Goal: Information Seeking & Learning: Learn about a topic

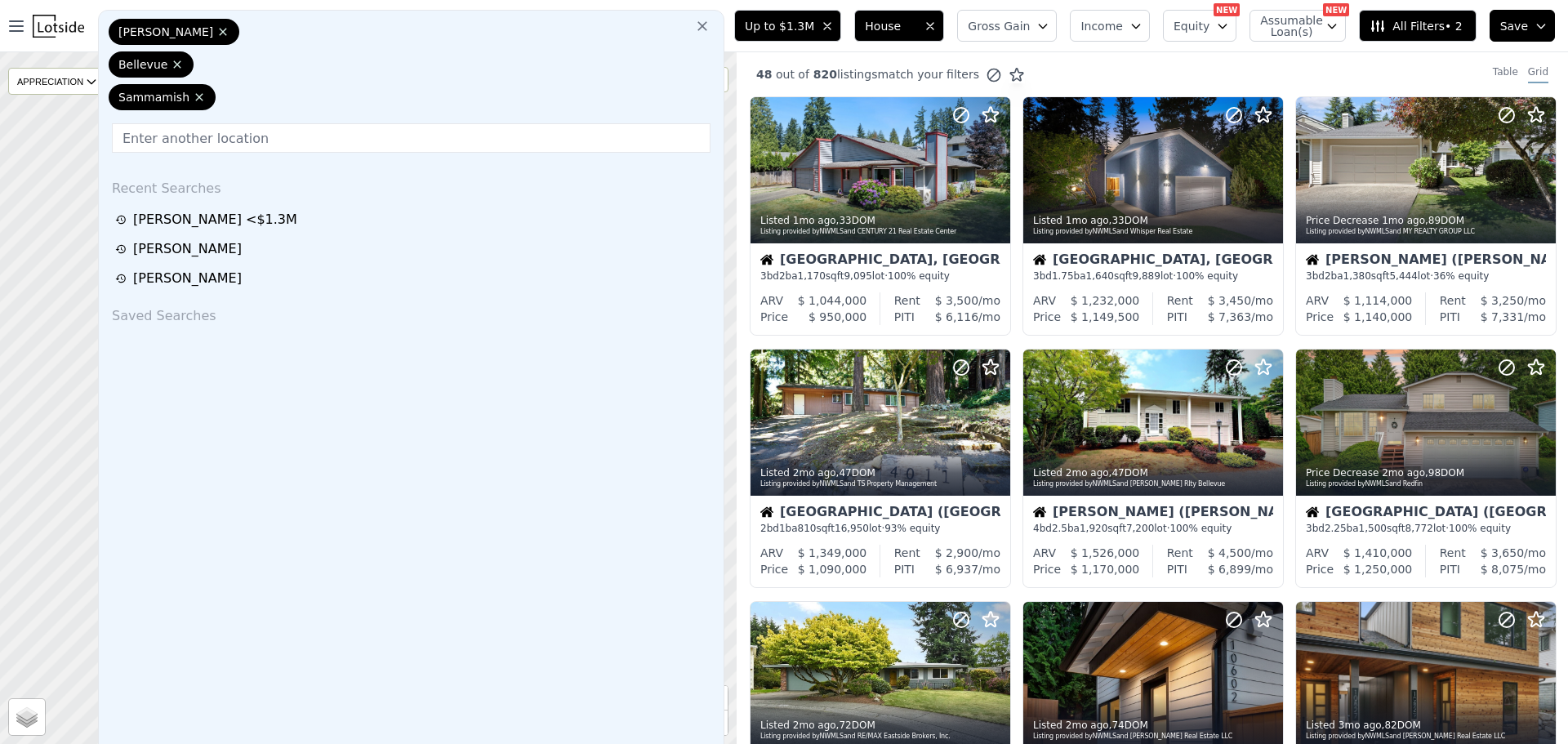
scroll to position [326, 0]
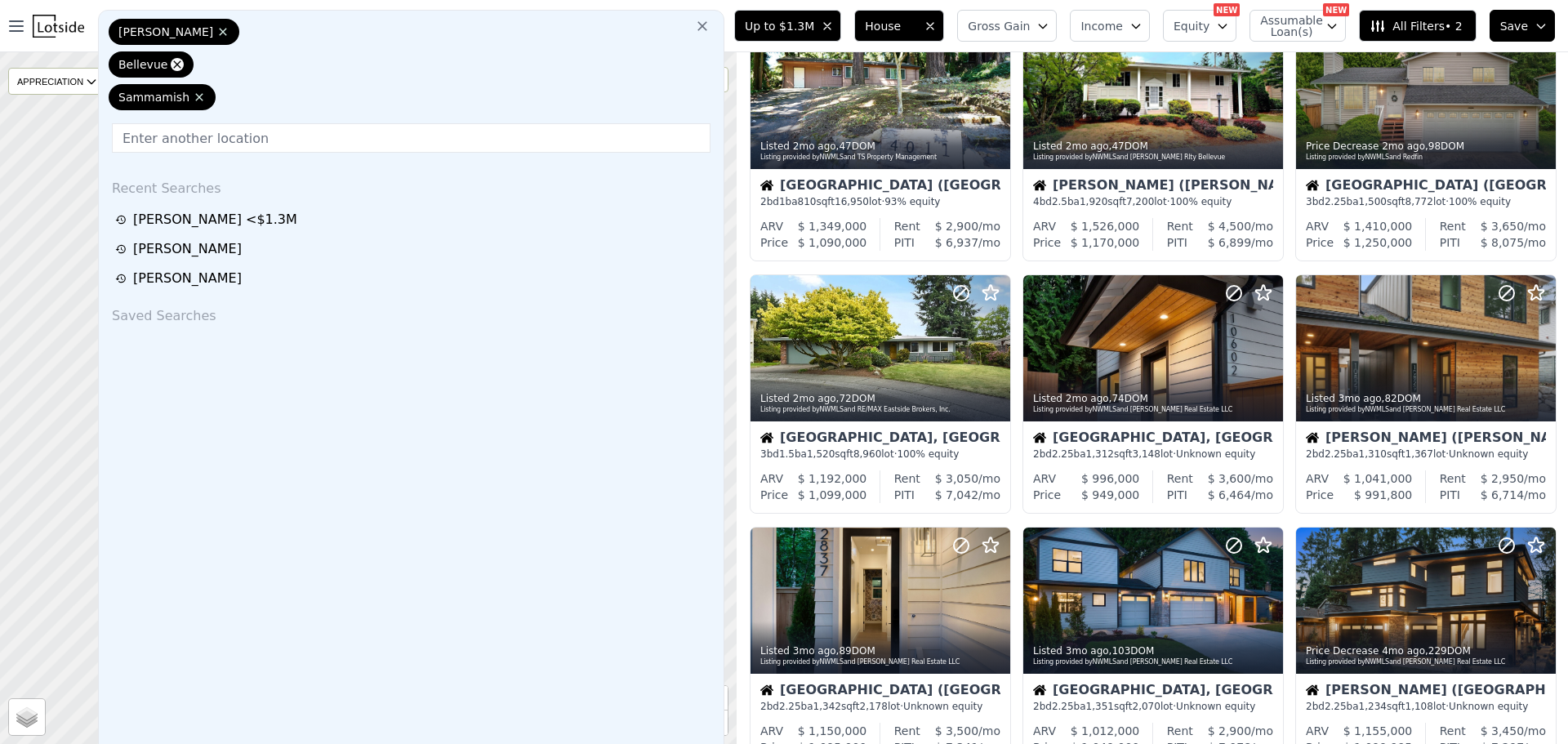
click at [184, 58] on icon at bounding box center [177, 65] width 13 height 13
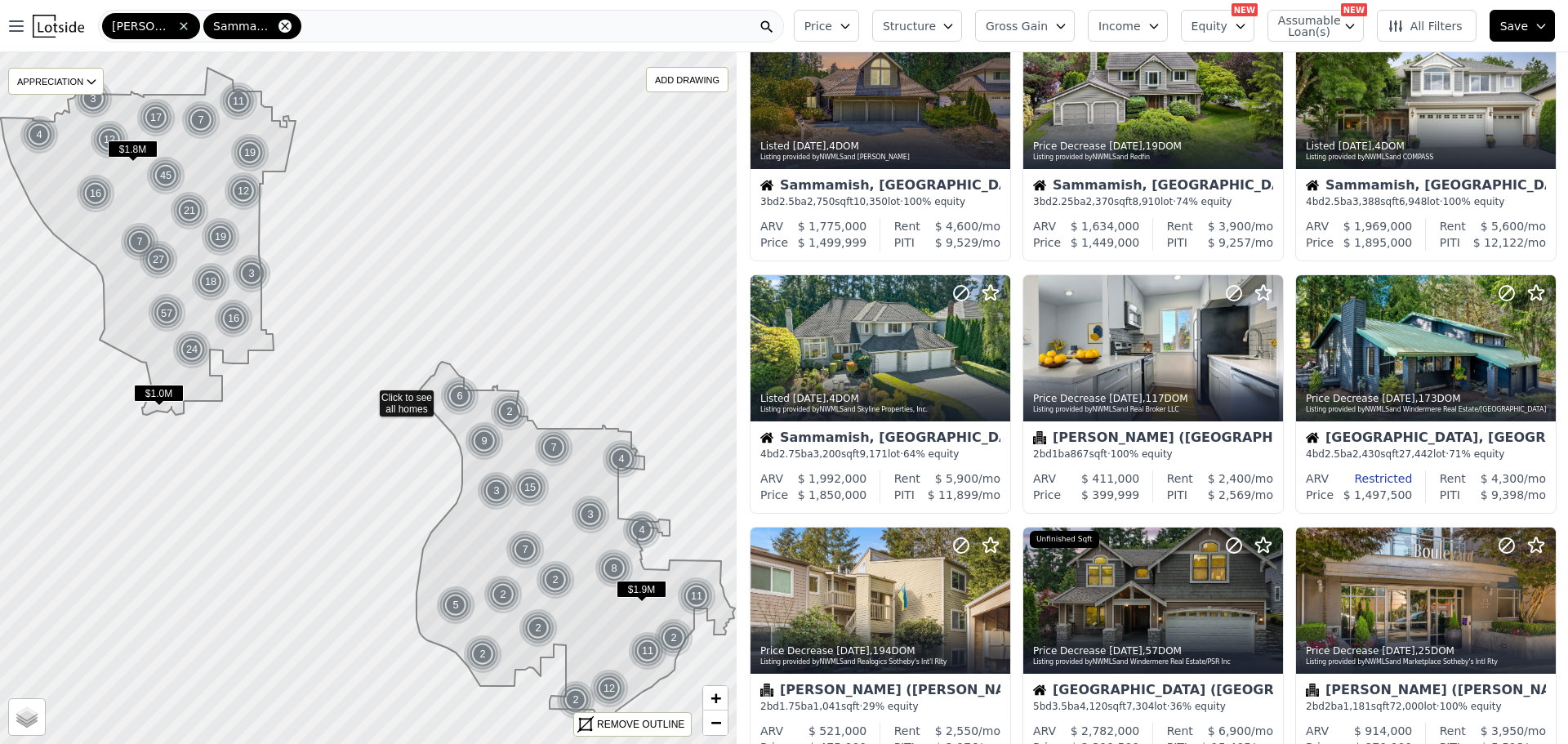
click at [279, 26] on icon at bounding box center [285, 27] width 13 height 13
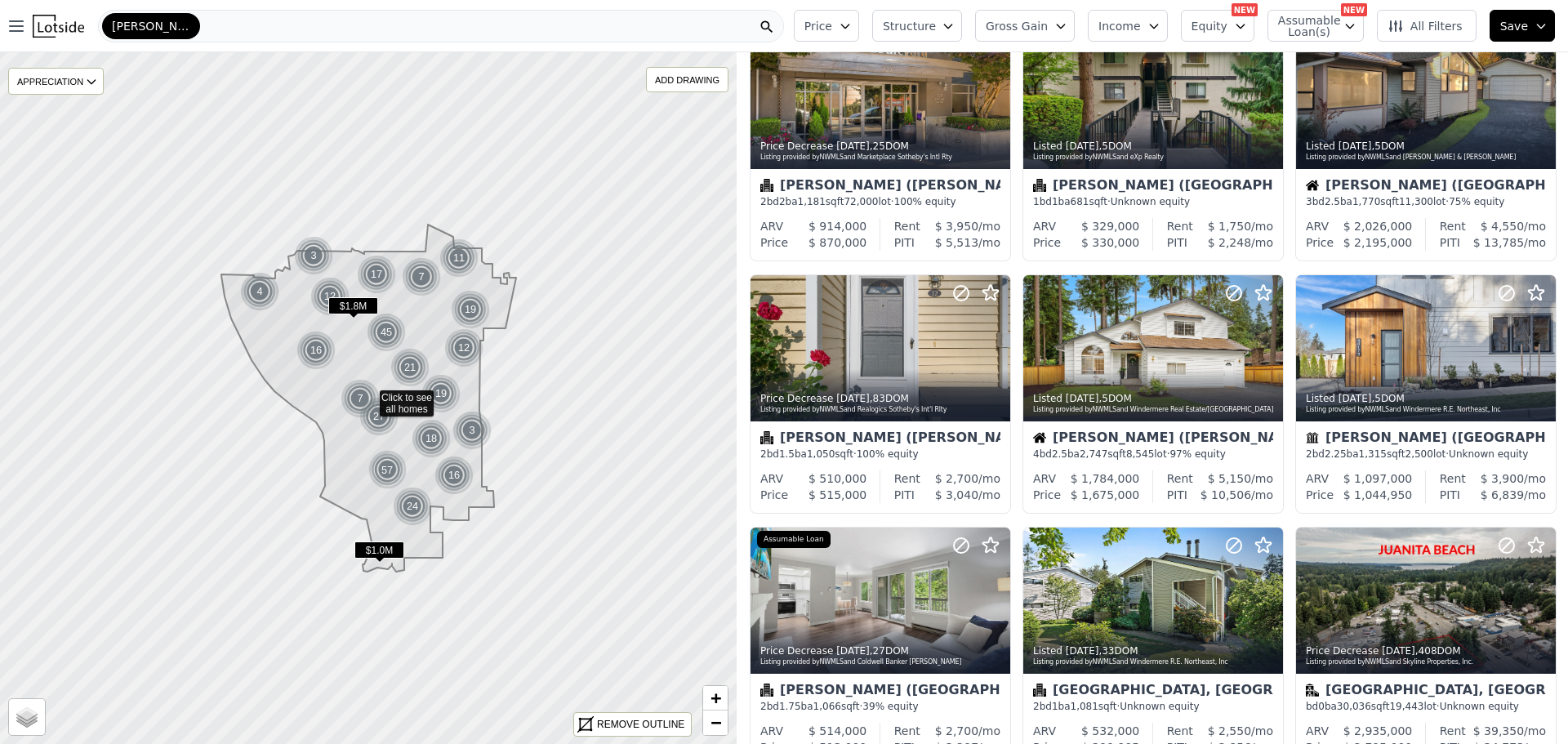
click at [152, 25] on span "[PERSON_NAME]" at bounding box center [151, 26] width 78 height 16
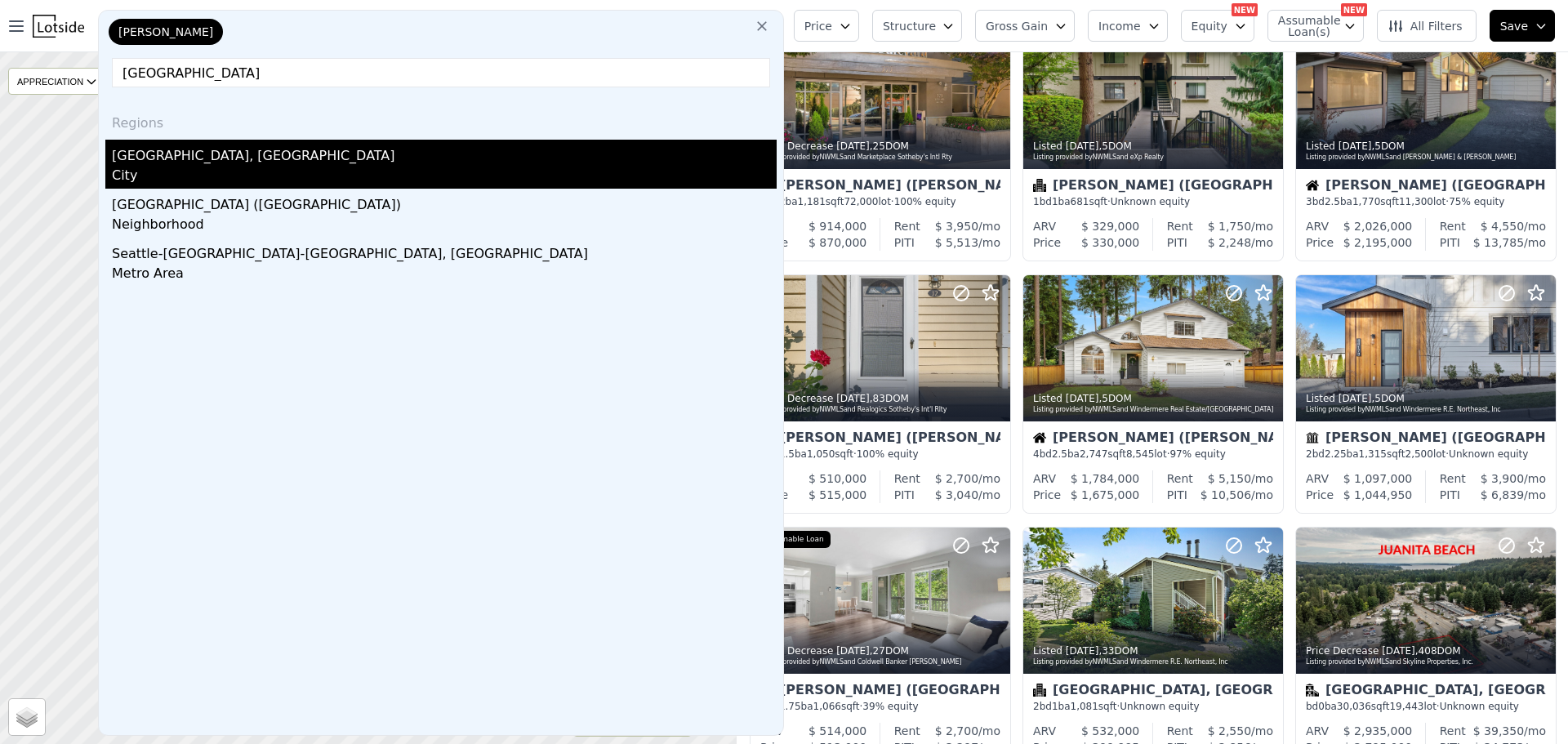
type input "[GEOGRAPHIC_DATA]"
click at [158, 163] on div "[GEOGRAPHIC_DATA], [GEOGRAPHIC_DATA]" at bounding box center [444, 152] width 665 height 26
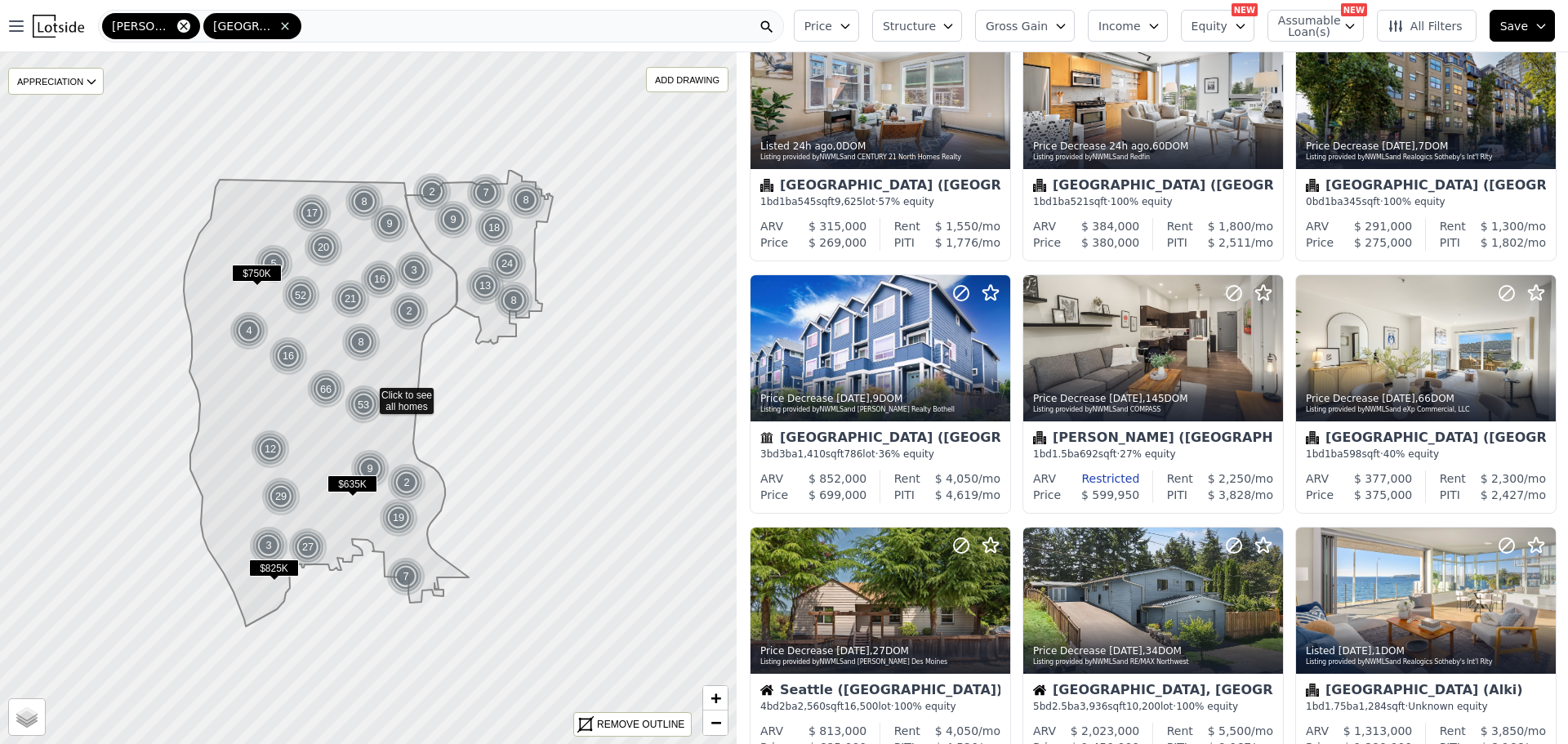
click at [177, 25] on icon at bounding box center [184, 27] width 13 height 13
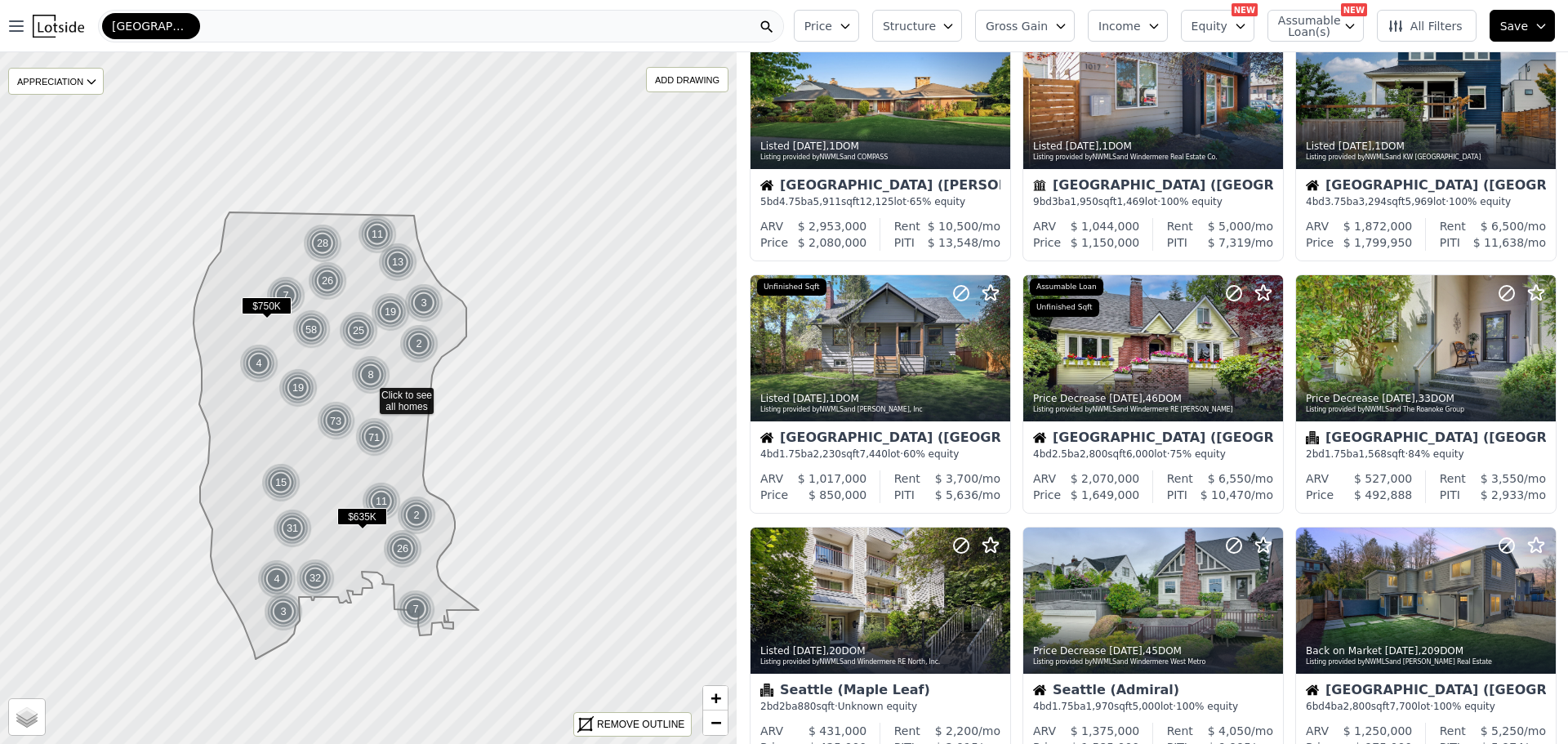
click at [955, 20] on icon "button" at bounding box center [949, 27] width 13 height 13
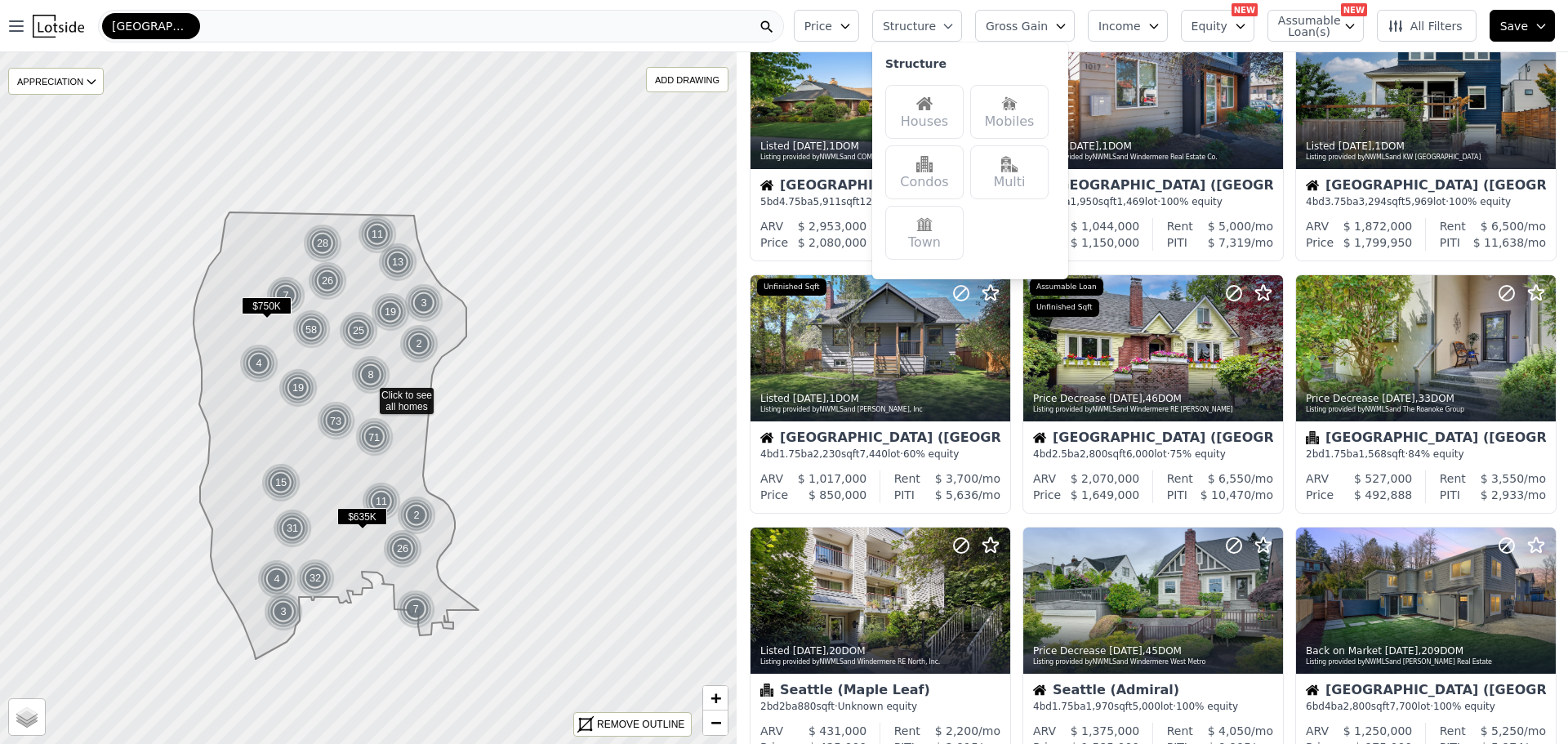
click at [932, 109] on img at bounding box center [924, 103] width 16 height 16
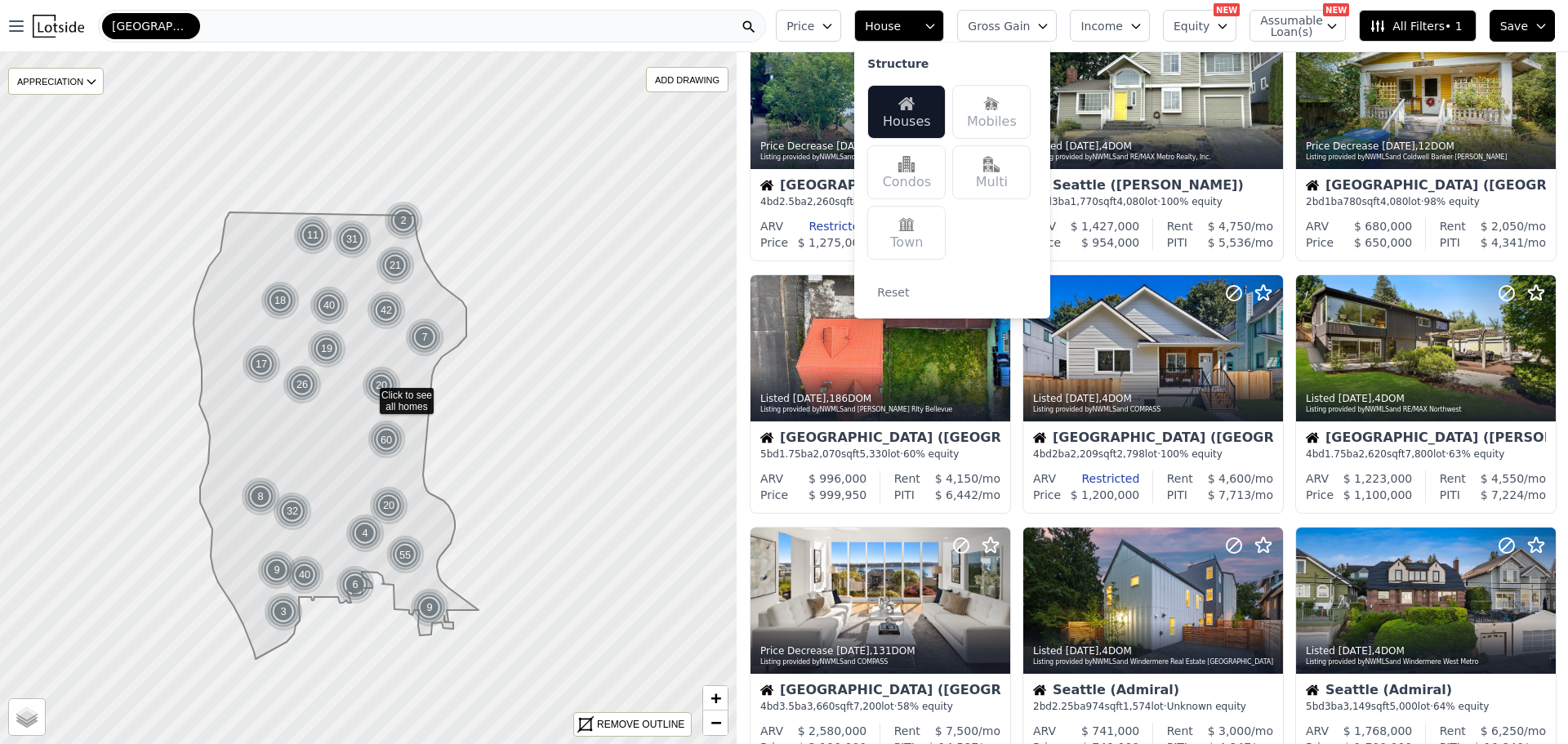
click at [1008, 174] on div "Multi" at bounding box center [991, 172] width 78 height 54
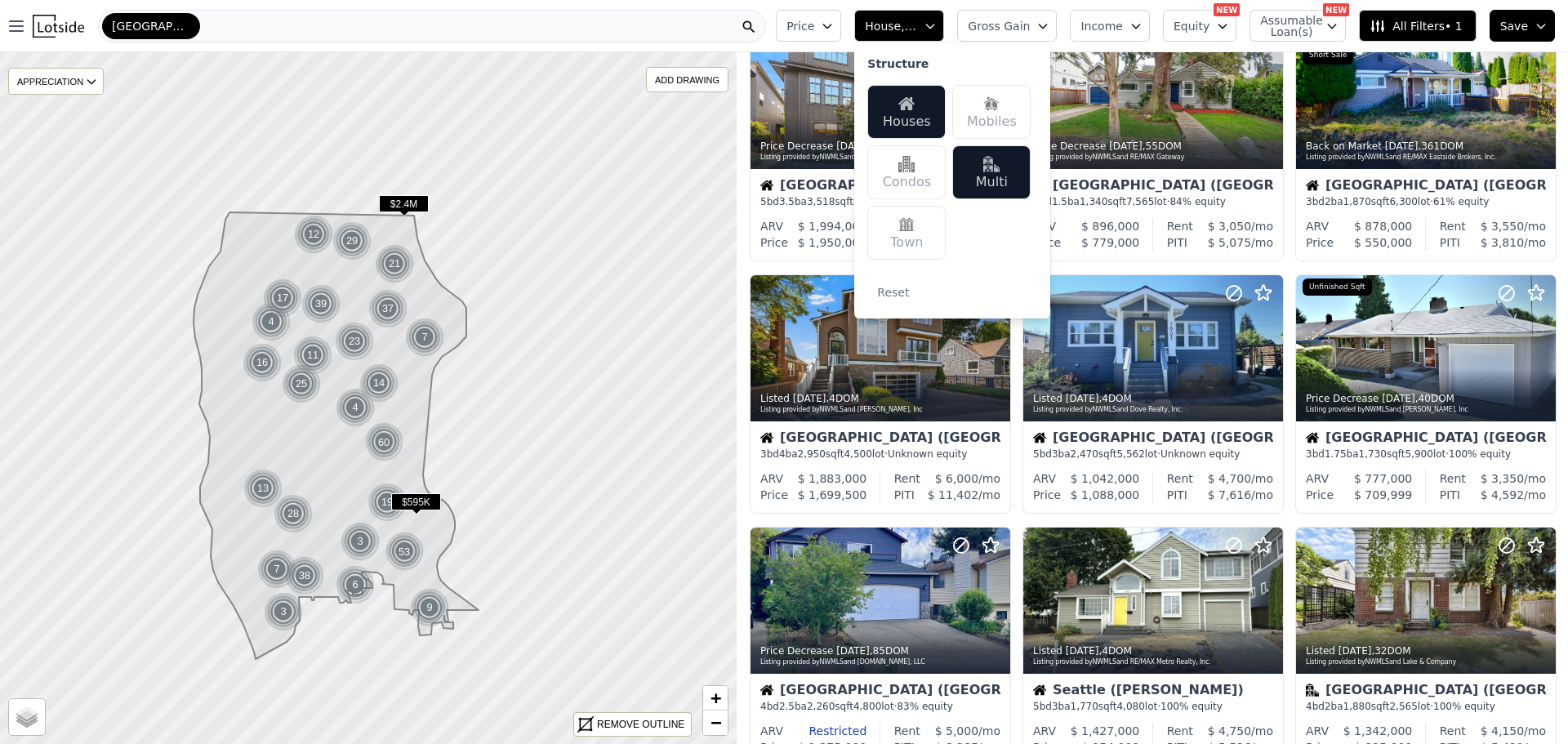
click at [706, 25] on div "[GEOGRAPHIC_DATA]" at bounding box center [432, 26] width 668 height 32
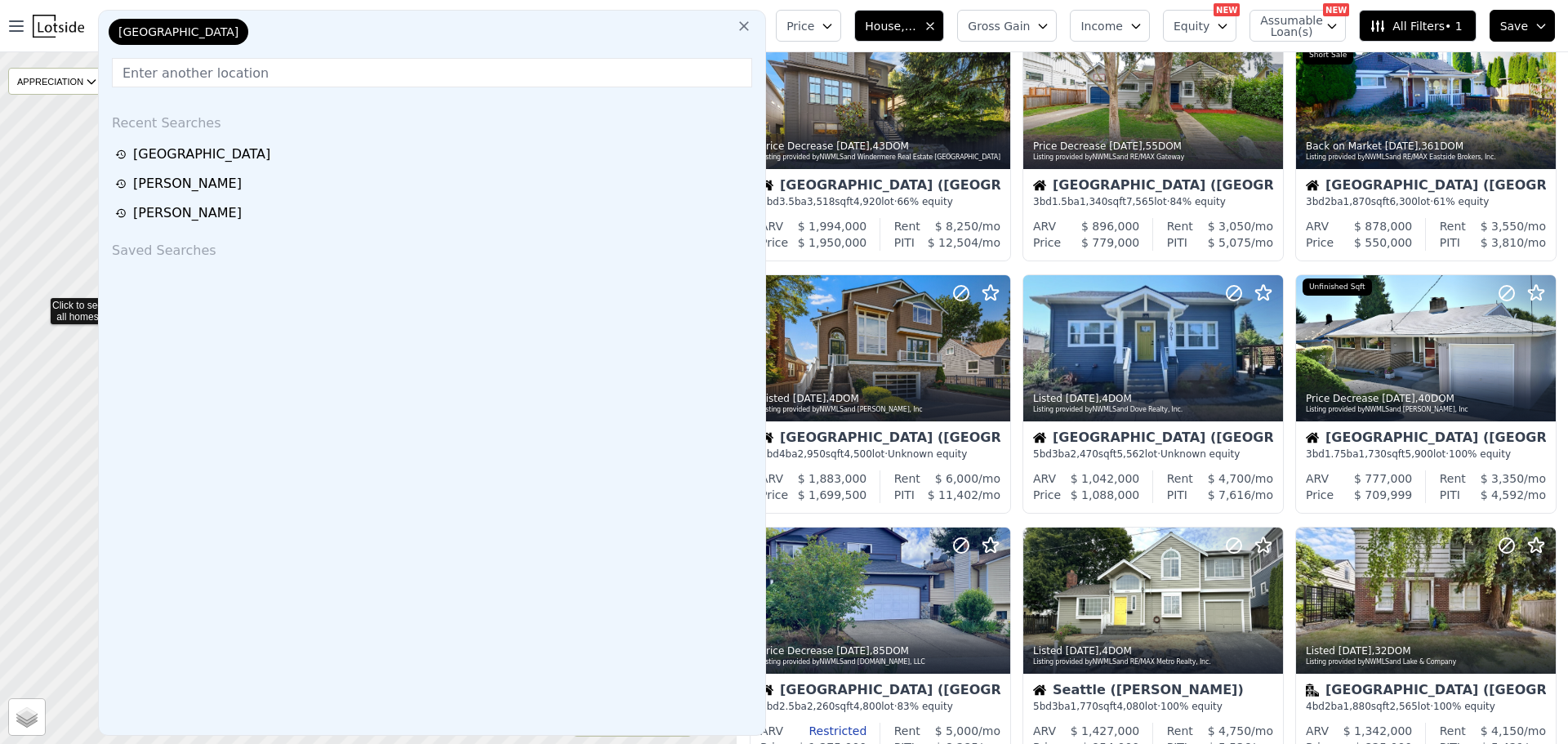
click at [39, 303] on icon at bounding box center [368, 397] width 889 height 834
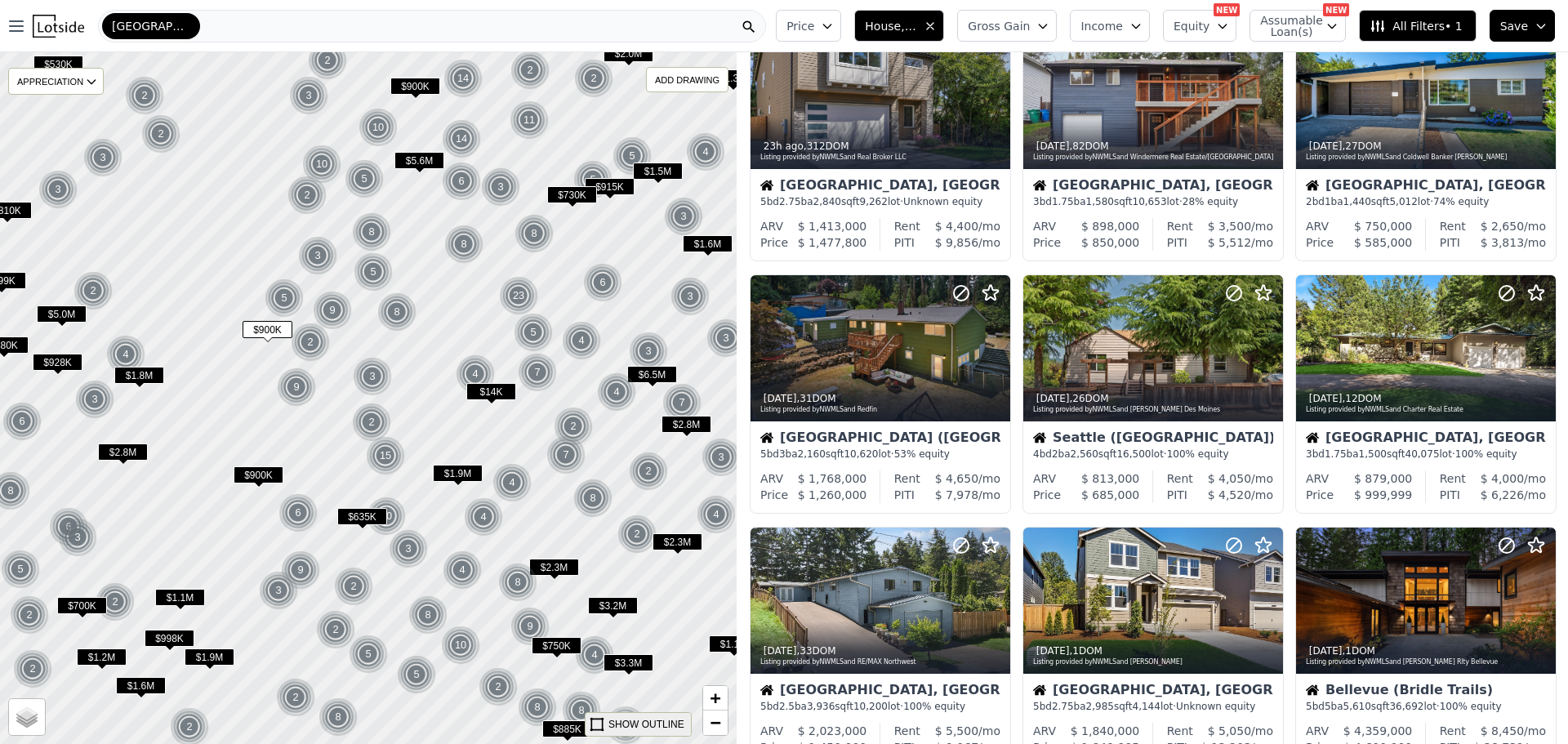
click at [647, 721] on div "SHOW OUTLINE" at bounding box center [647, 724] width 76 height 14
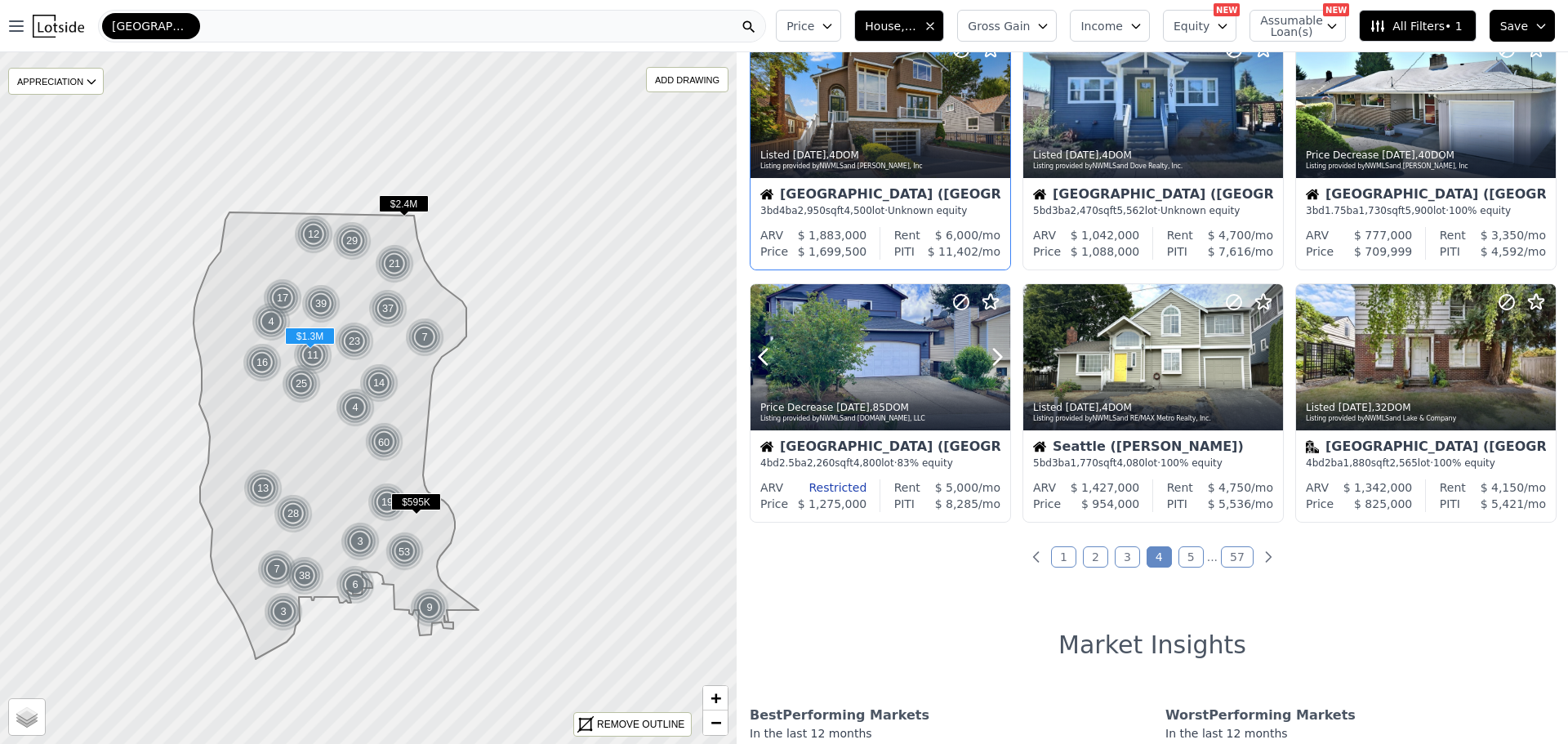
scroll to position [572, 0]
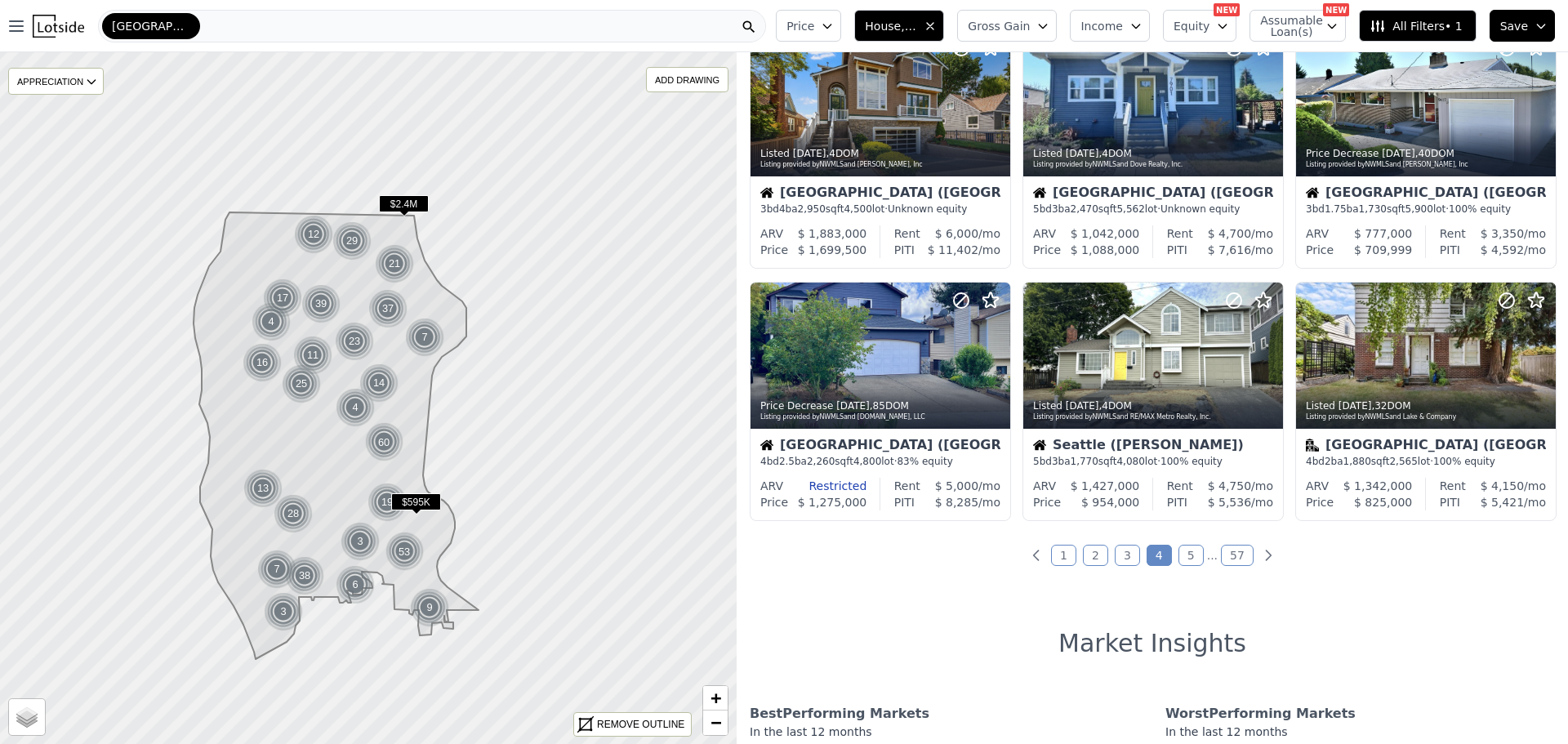
click at [1058, 551] on link "1" at bounding box center [1064, 556] width 26 height 21
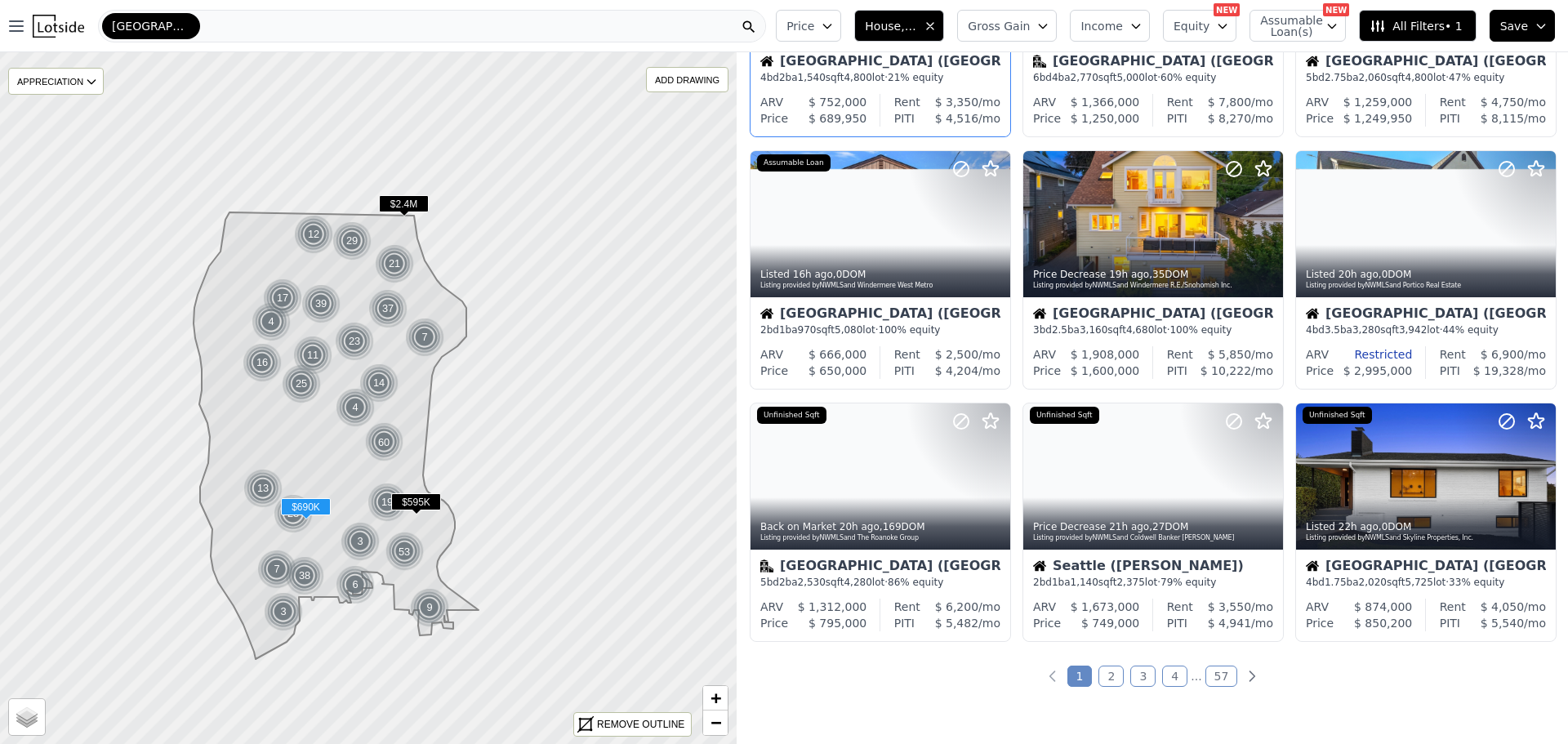
scroll to position [490, 0]
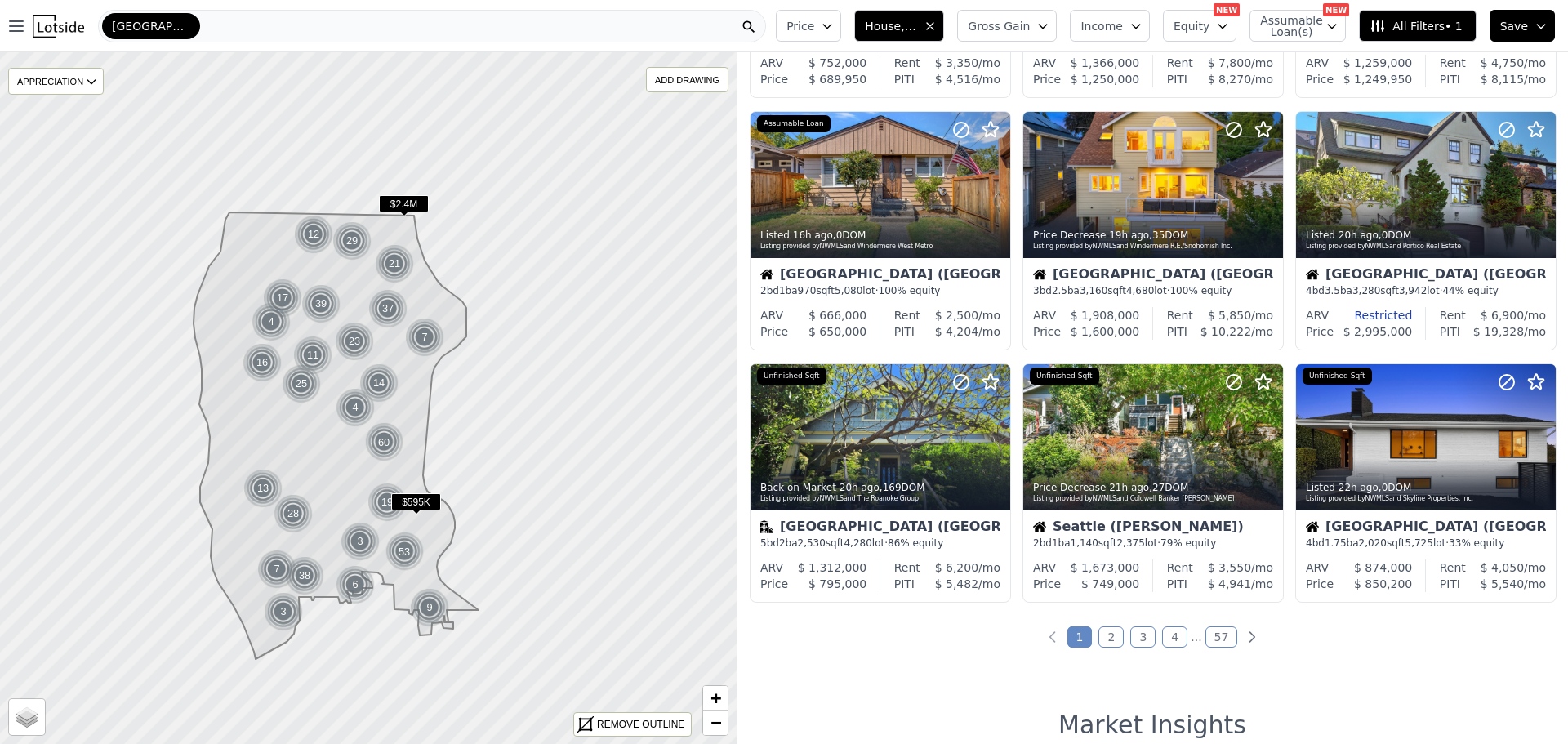
click at [1109, 634] on link "2" at bounding box center [1111, 637] width 26 height 21
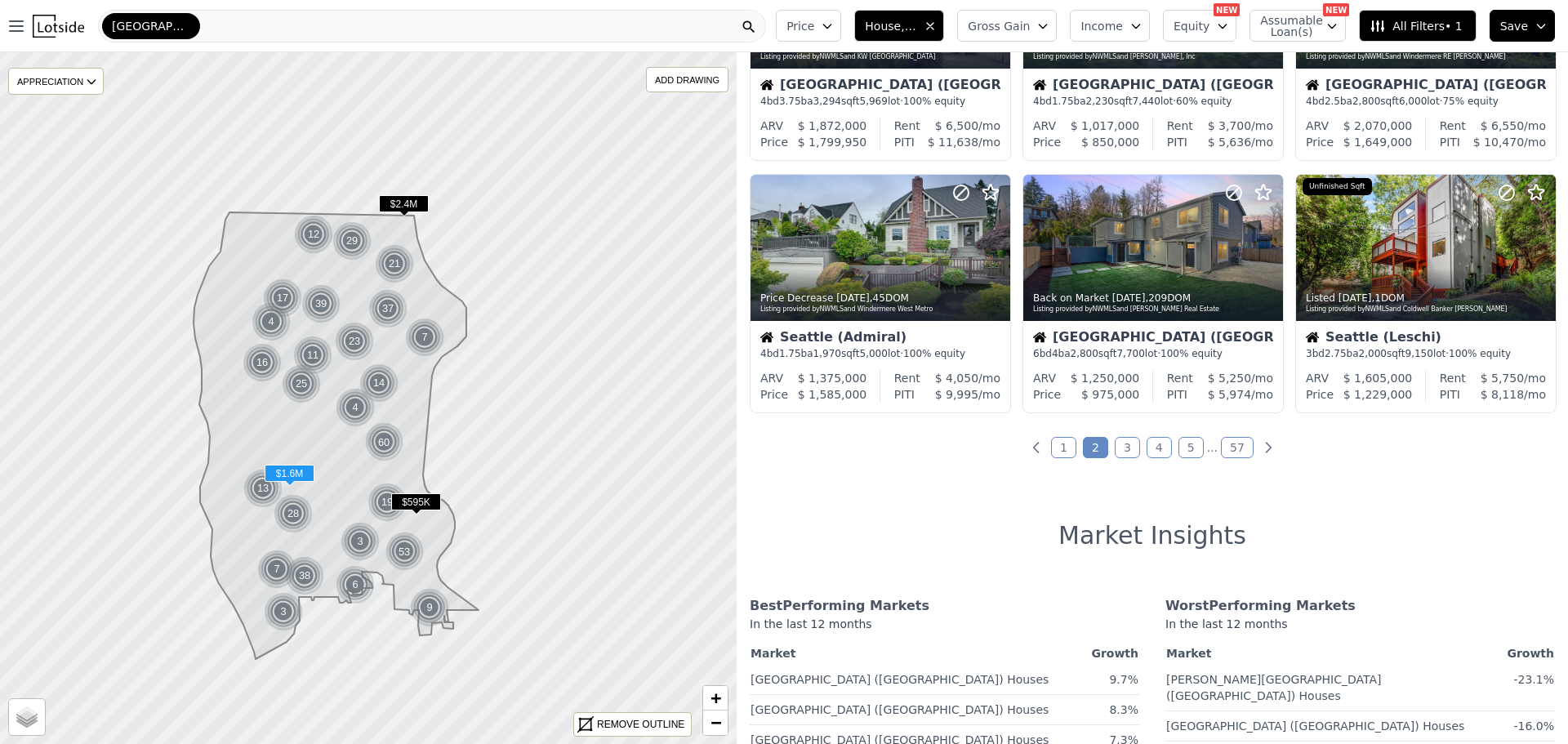
scroll to position [735, 0]
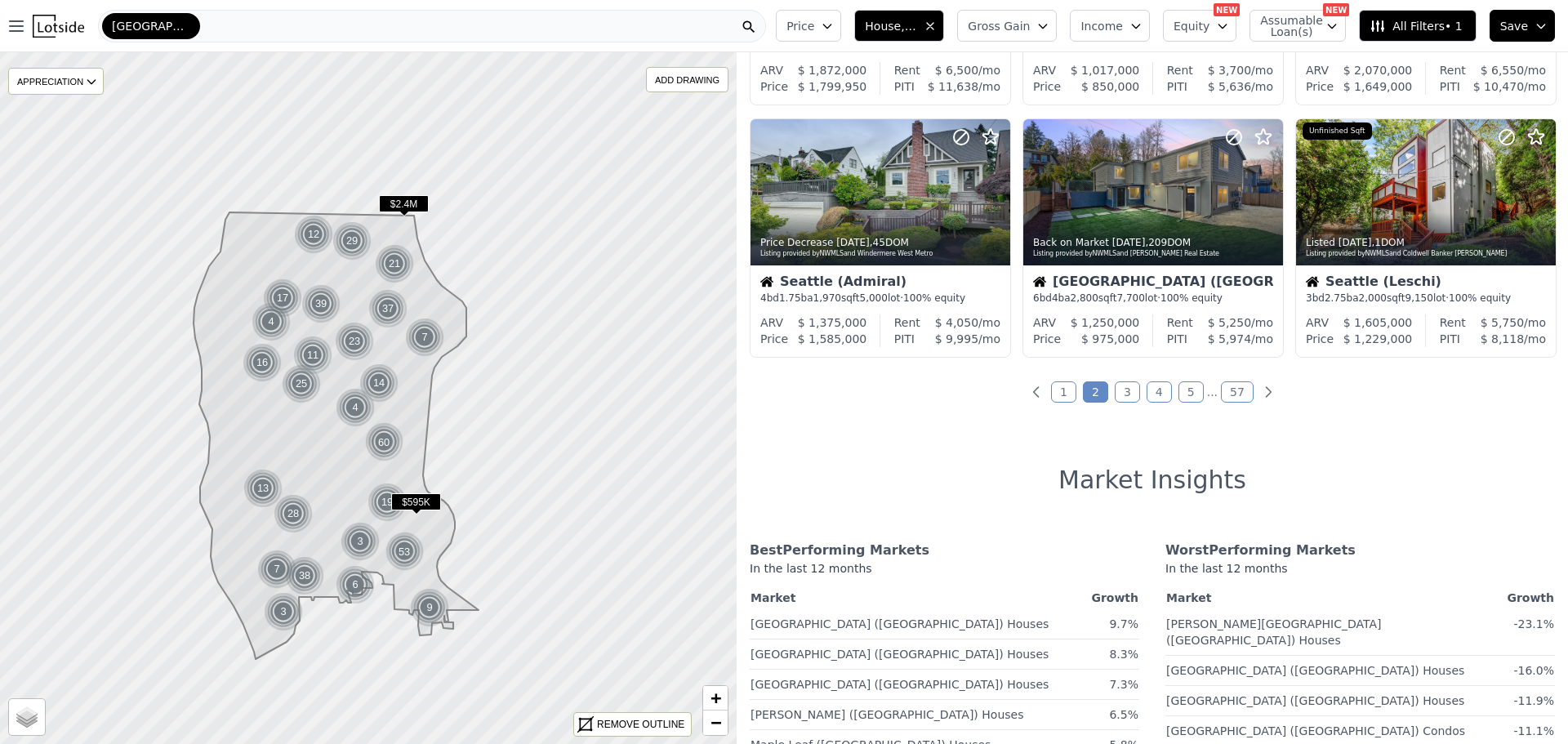
click at [1125, 392] on link "3" at bounding box center [1127, 392] width 26 height 21
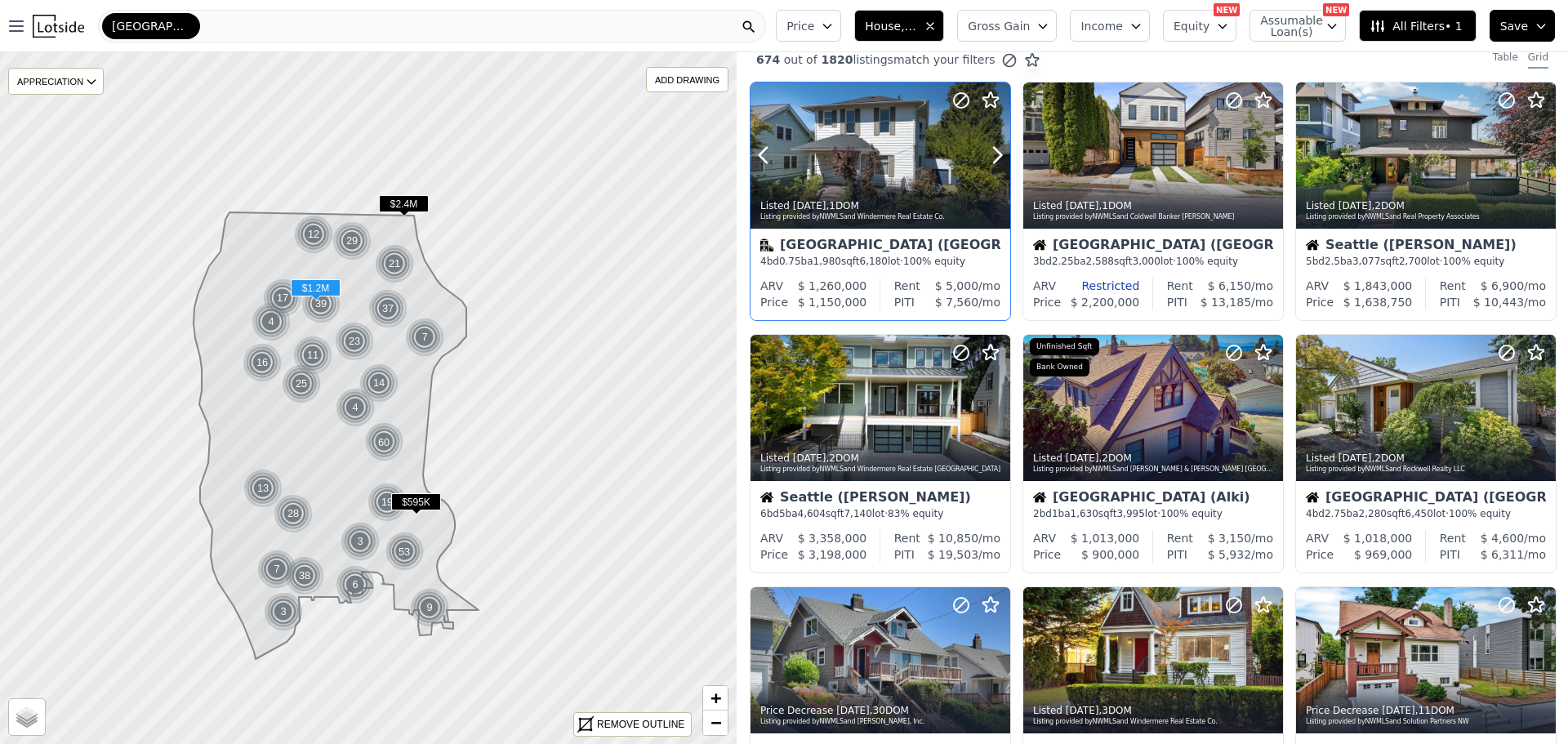
scroll to position [0, 0]
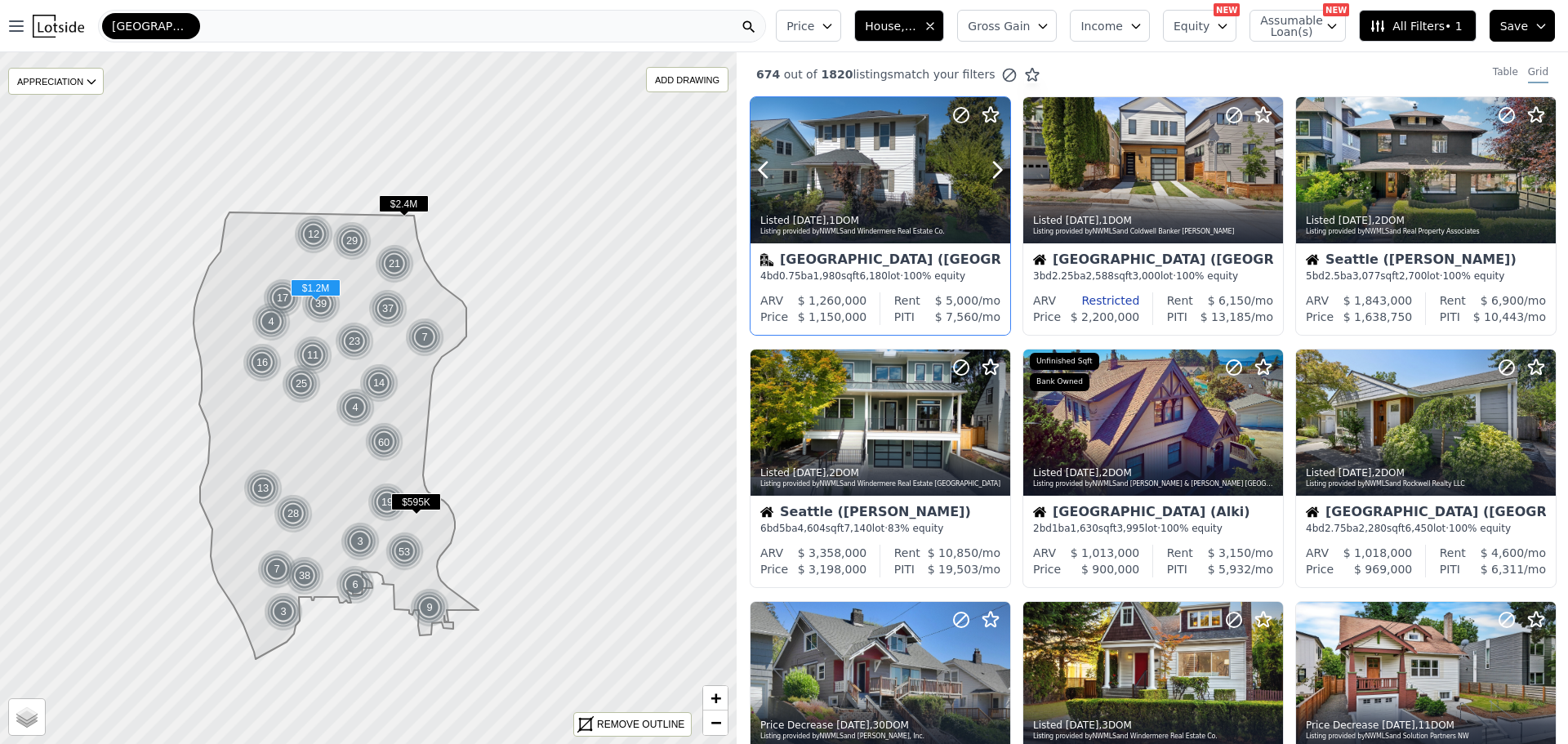
click at [862, 191] on div at bounding box center [880, 206] width 260 height 29
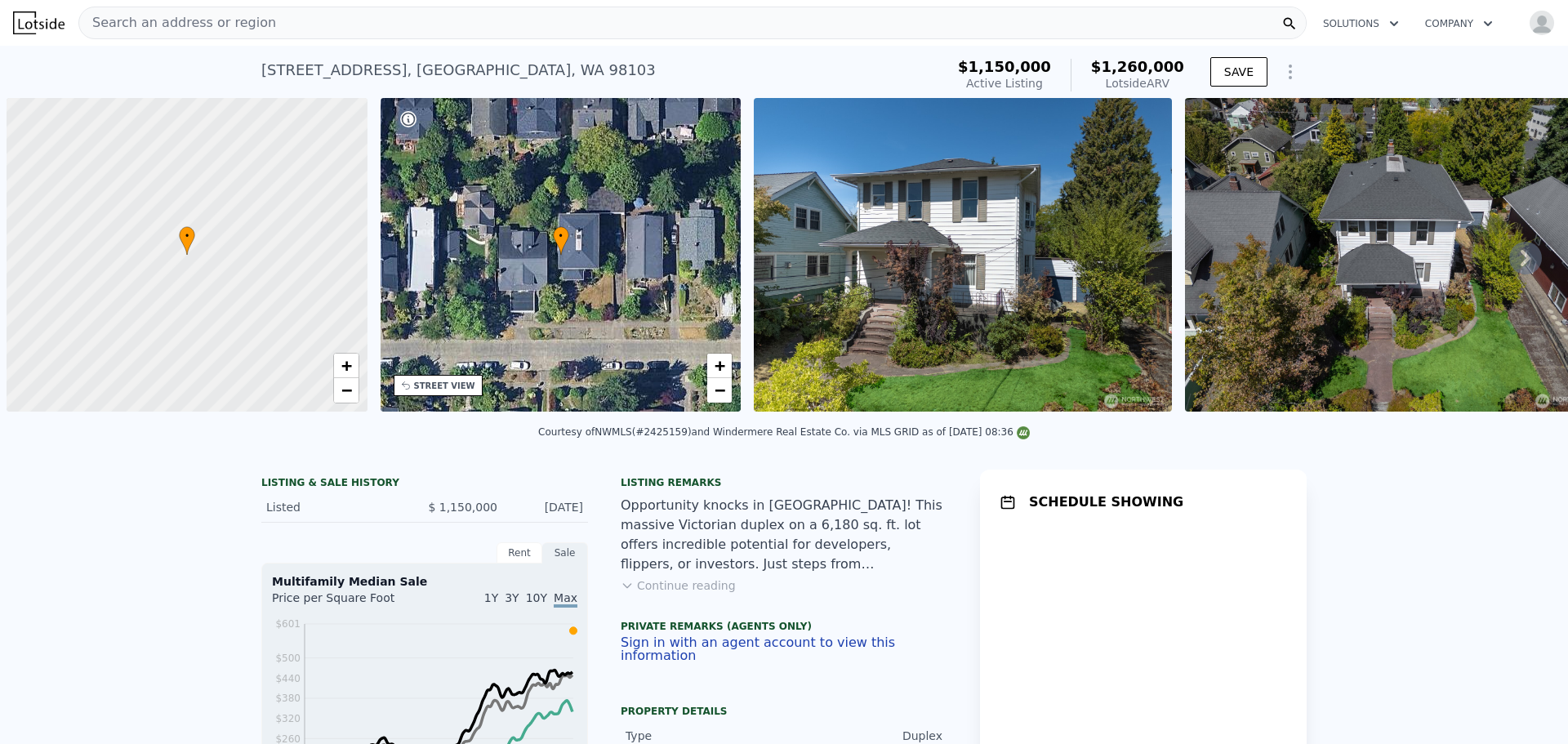
scroll to position [0, 7]
